Goal: Contribute content

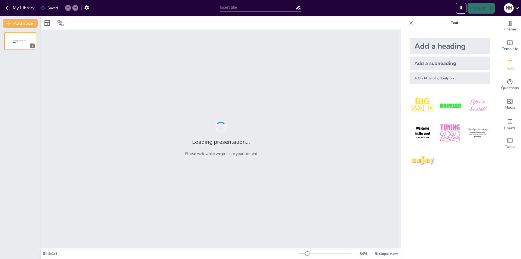
type input "Rodzaje Tkanków i Ich Funkcje w Ciele"
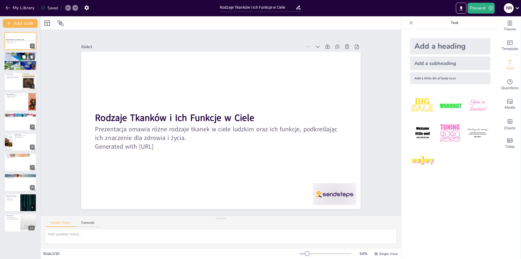
click at [24, 61] on div at bounding box center [20, 61] width 33 height 23
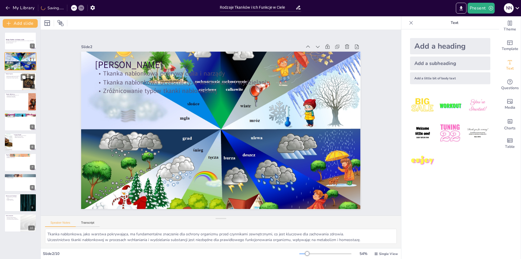
click at [17, 86] on div at bounding box center [20, 81] width 33 height 18
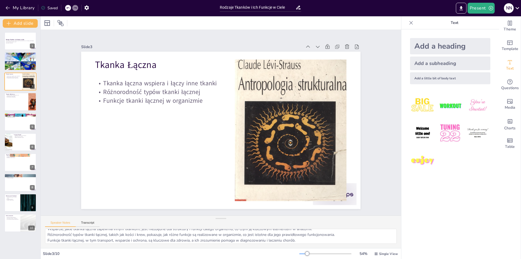
scroll to position [7, 0]
click at [20, 106] on div at bounding box center [20, 101] width 33 height 18
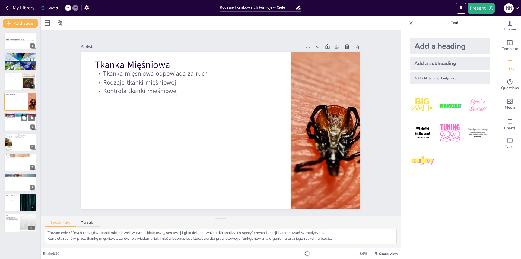
click at [19, 122] on div at bounding box center [20, 122] width 33 height 18
type textarea "Przewodzenie impulsów nerwowych przez tkankę nerwową jest kluczowe dla funkcjon…"
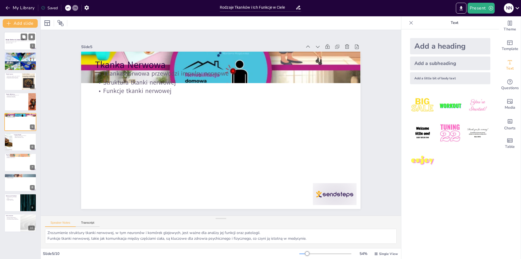
click at [24, 33] on div at bounding box center [20, 41] width 33 height 18
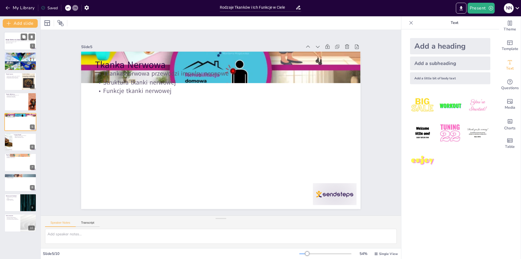
scroll to position [0, 0]
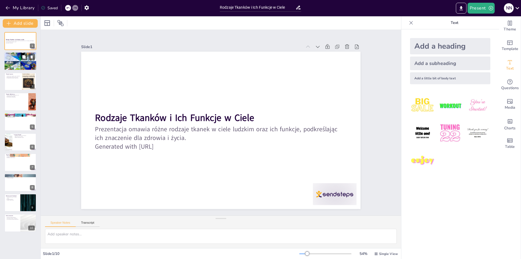
click at [15, 62] on div at bounding box center [20, 61] width 33 height 23
type textarea "Tkanka nabłonkowa, jako warstwa pokrywająca, ma fundamentalne znaczenie dla och…"
